Goal: Information Seeking & Learning: Compare options

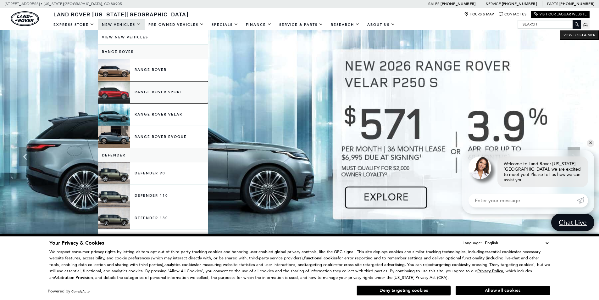
click at [151, 89] on link "Range Rover Sport" at bounding box center [153, 92] width 110 height 22
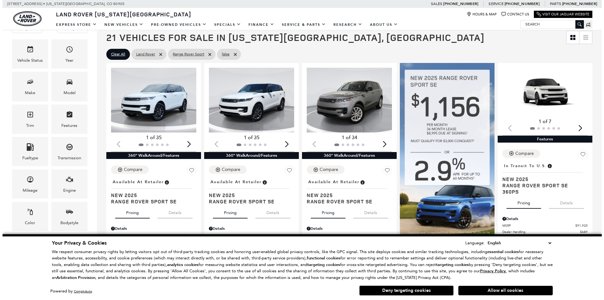
scroll to position [126, 0]
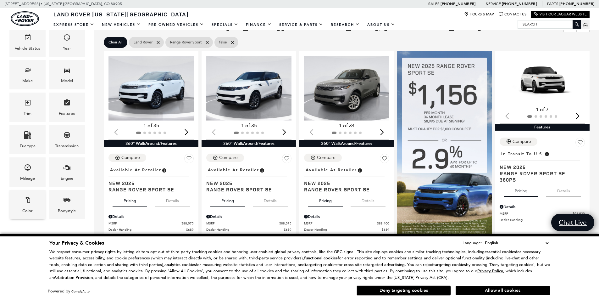
click at [39, 209] on div "Color" at bounding box center [27, 204] width 36 height 29
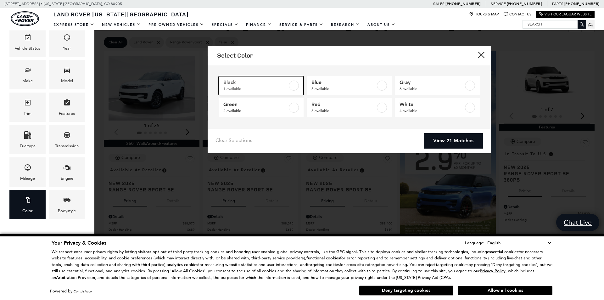
click at [264, 82] on span "Black" at bounding box center [255, 82] width 64 height 6
type input "$93,424"
checkbox input "true"
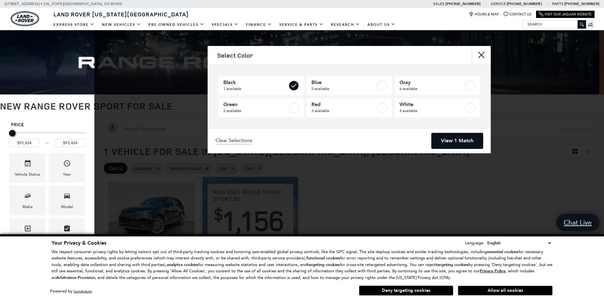
click at [461, 145] on link "View 1 Match" at bounding box center [457, 140] width 51 height 15
